Goal: Transaction & Acquisition: Purchase product/service

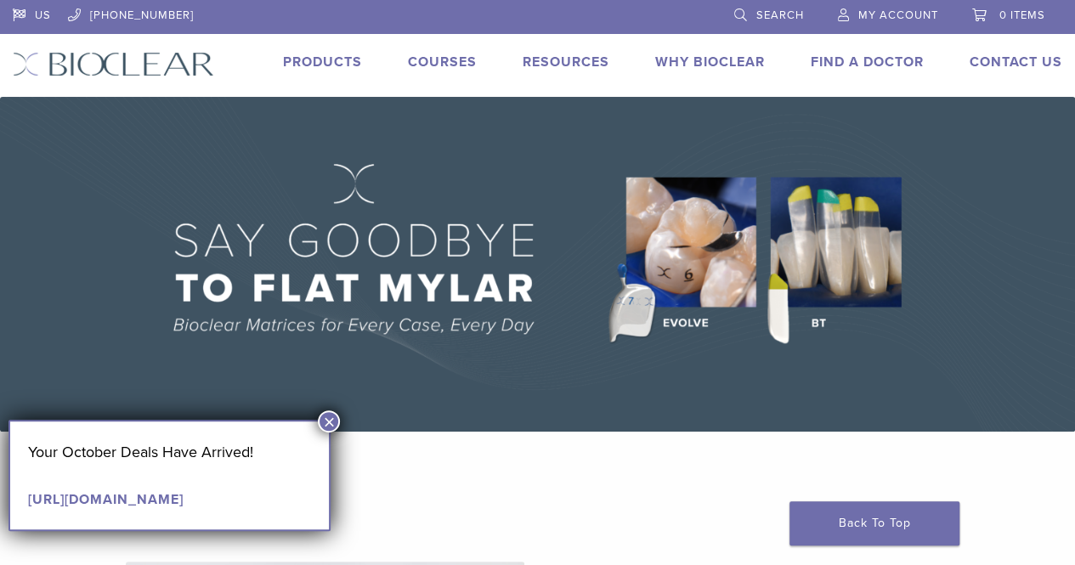
click at [325, 65] on link "Products" at bounding box center [322, 62] width 79 height 17
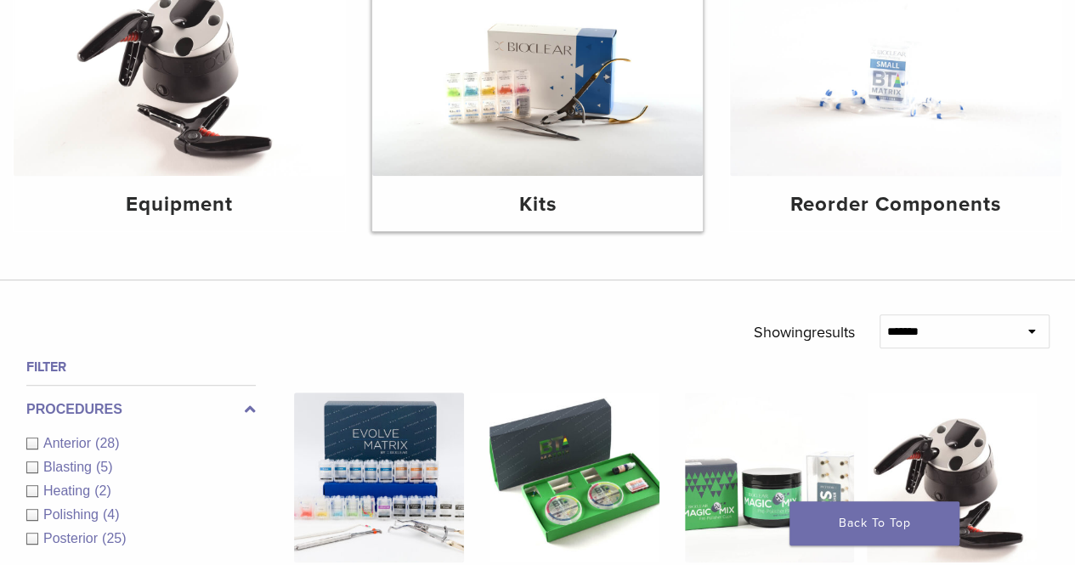
scroll to position [274, 0]
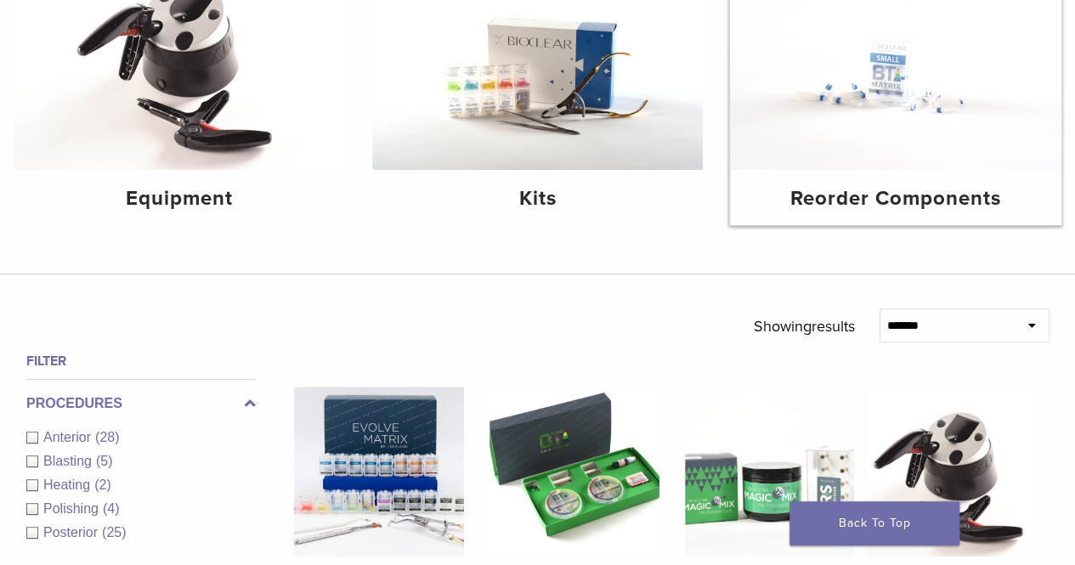
click at [776, 147] on img at bounding box center [895, 59] width 331 height 221
click at [238, 135] on img at bounding box center [179, 59] width 331 height 221
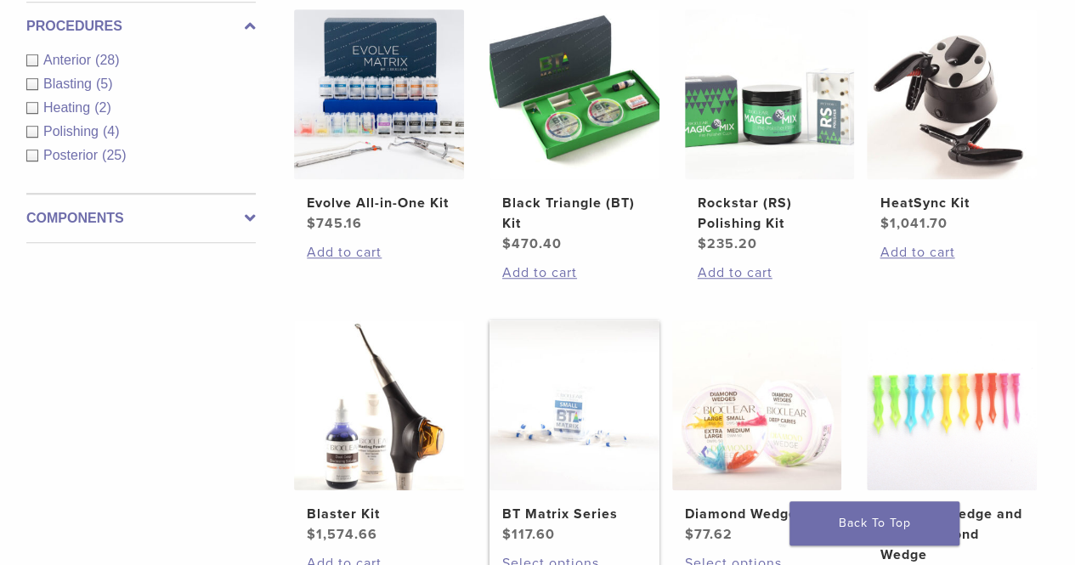
scroll to position [518, 0]
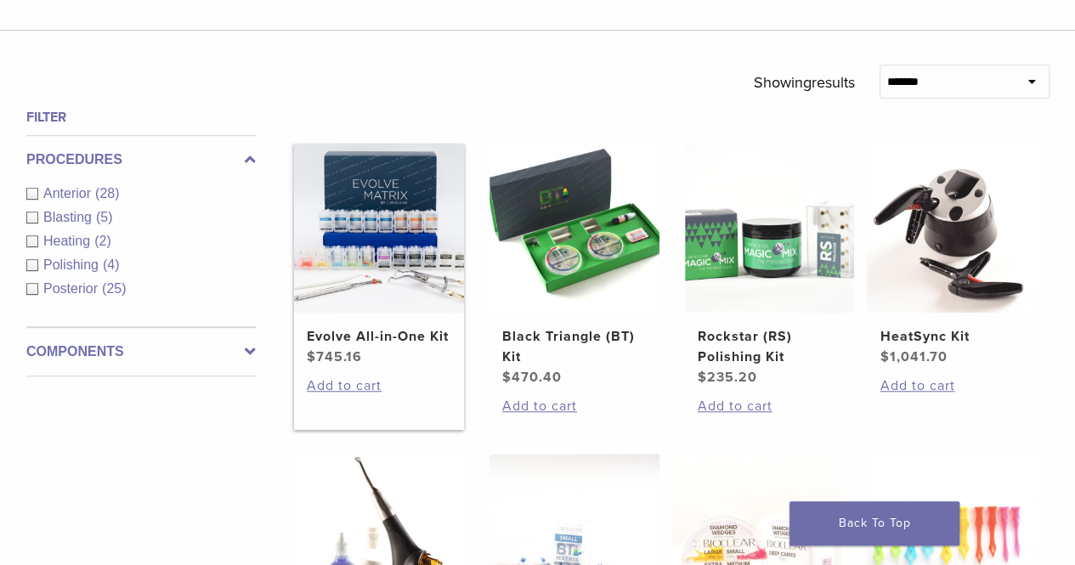
click at [347, 227] on img at bounding box center [379, 228] width 170 height 170
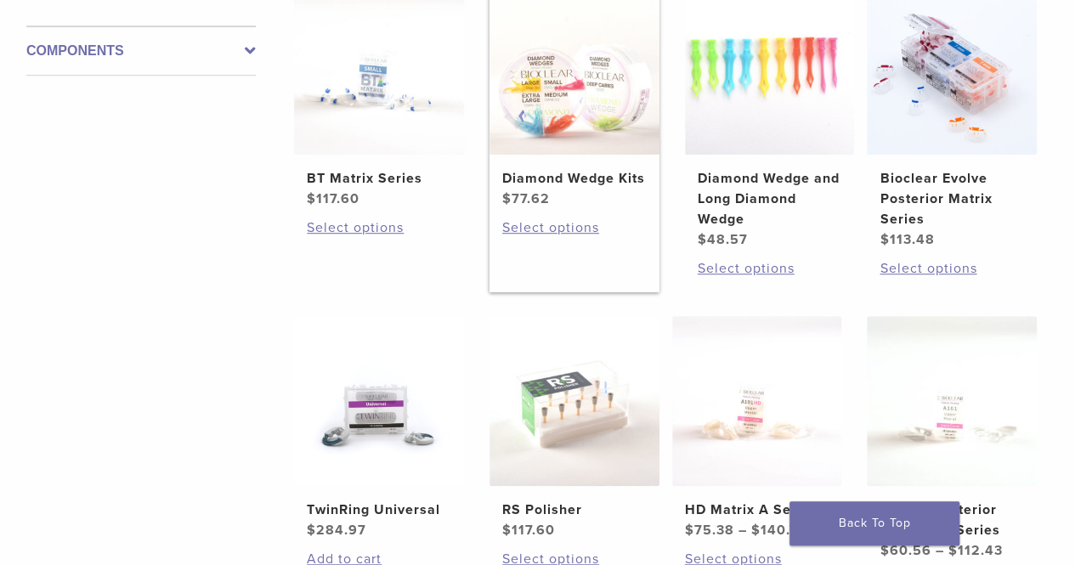
scroll to position [410, 0]
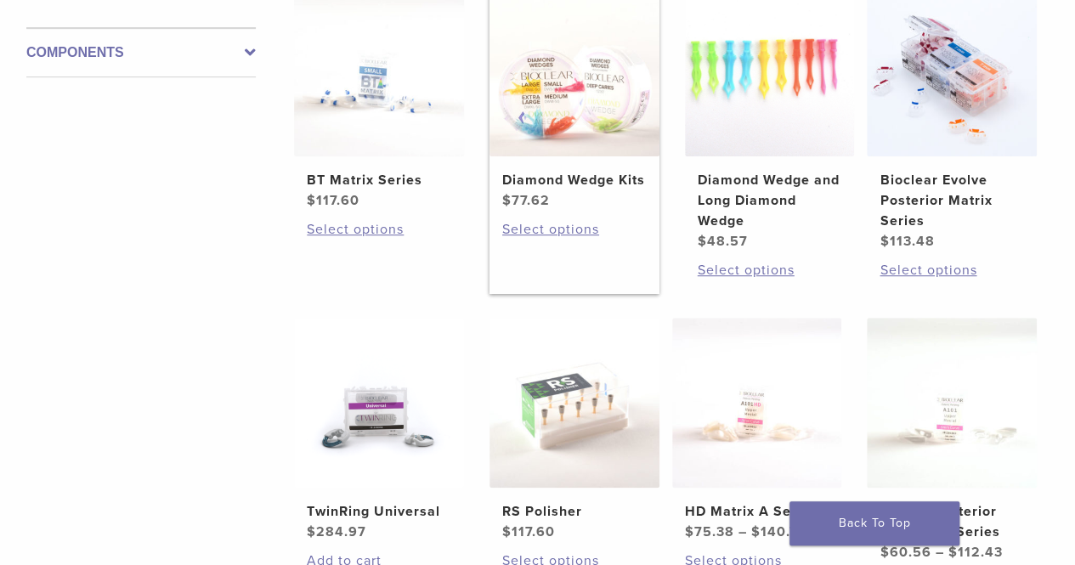
click at [554, 179] on h2 "Diamond Wedge Kits" at bounding box center [574, 180] width 144 height 20
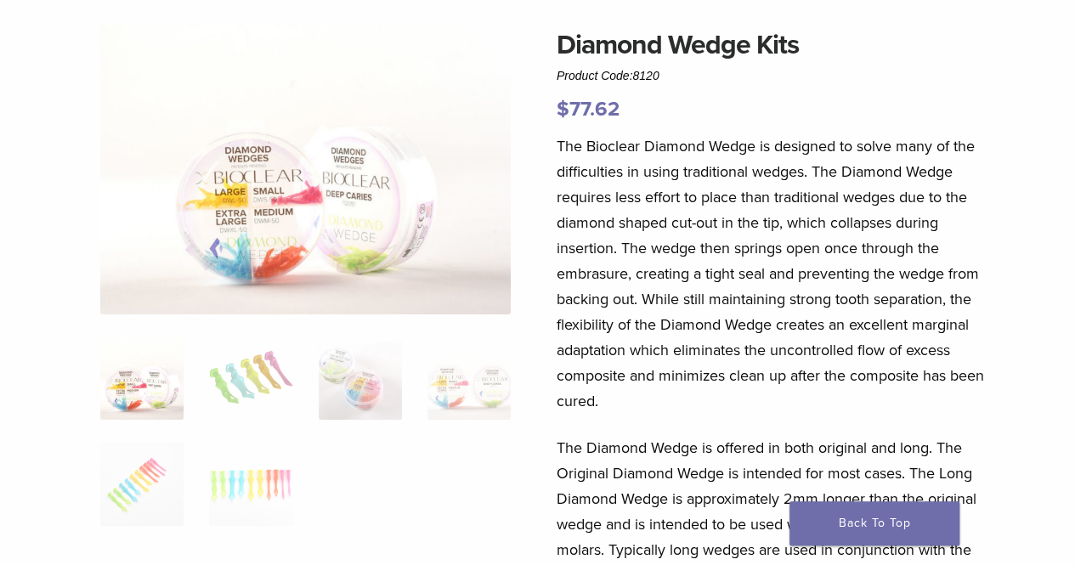
scroll to position [128, 0]
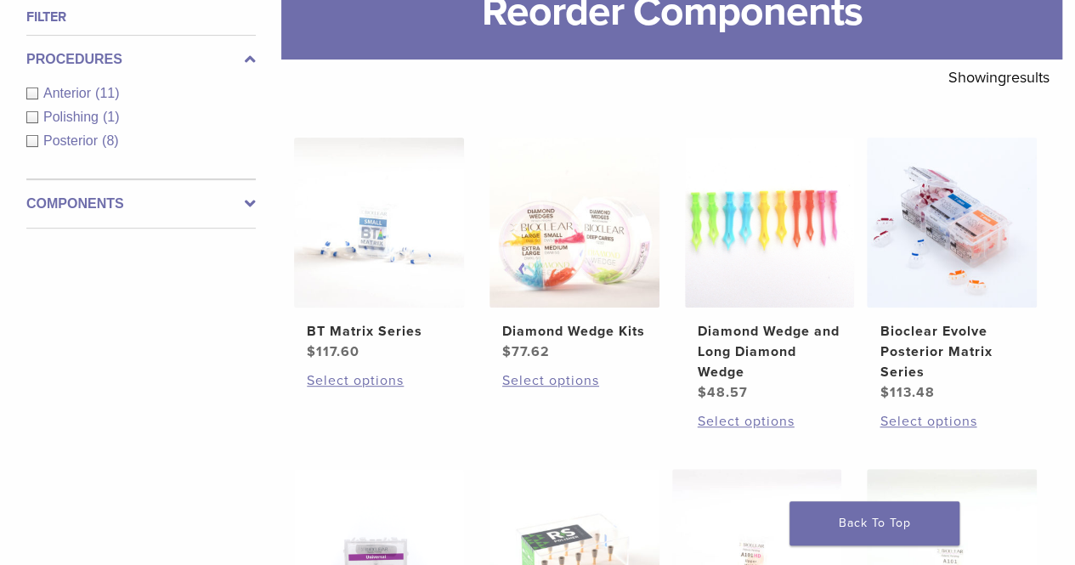
scroll to position [254, 0]
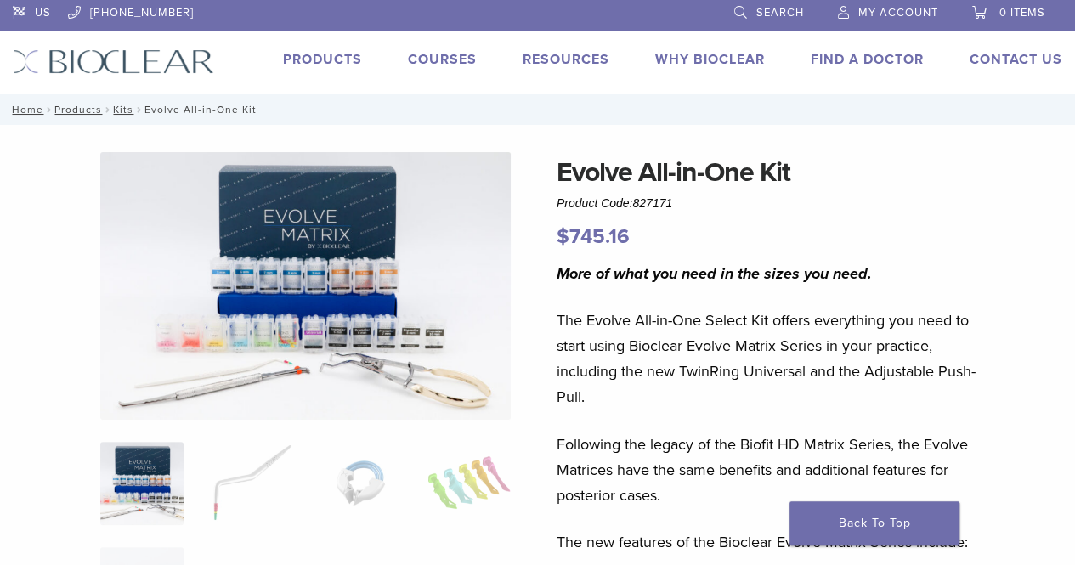
scroll to position [2, 0]
